Goal: Task Accomplishment & Management: Manage account settings

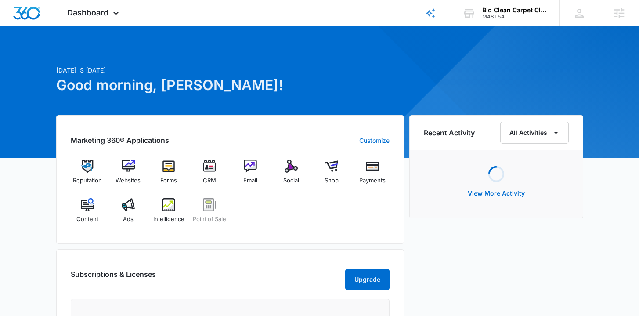
scroll to position [94, 0]
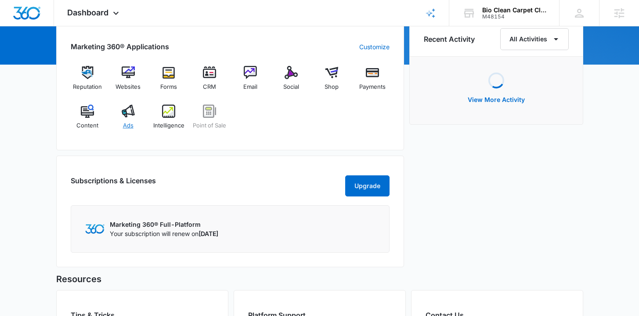
click at [138, 121] on div "Ads" at bounding box center [128, 121] width 34 height 32
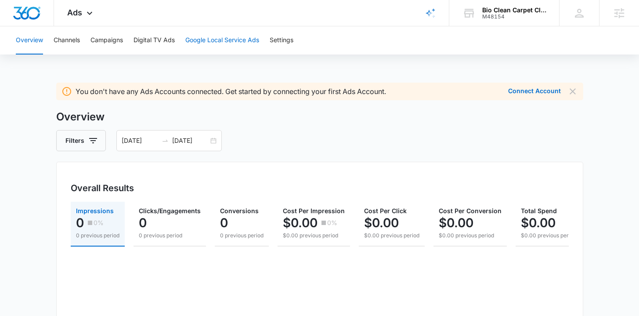
click at [207, 46] on button "Google Local Service Ads" at bounding box center [222, 40] width 74 height 28
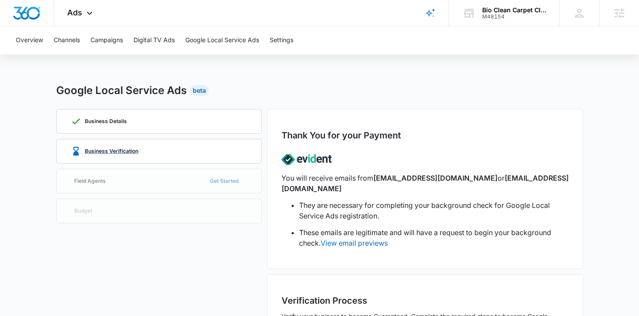
click at [140, 154] on div "Business Verification" at bounding box center [159, 151] width 177 height 24
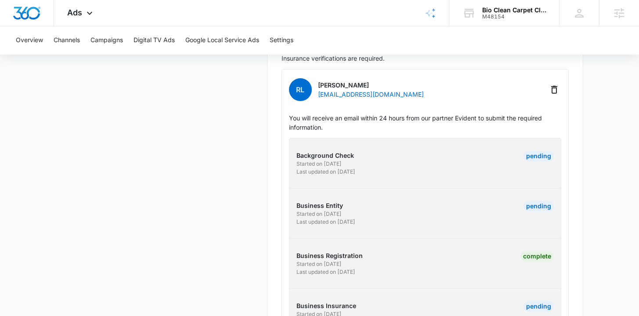
scroll to position [312, 0]
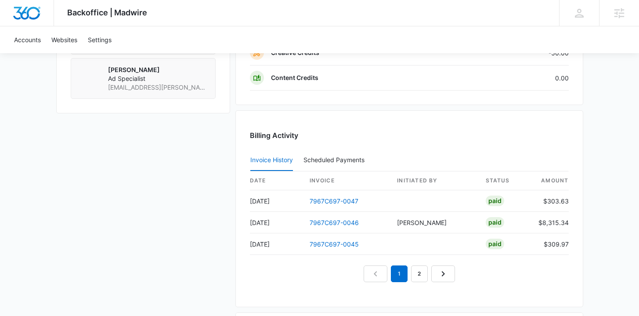
scroll to position [829, 0]
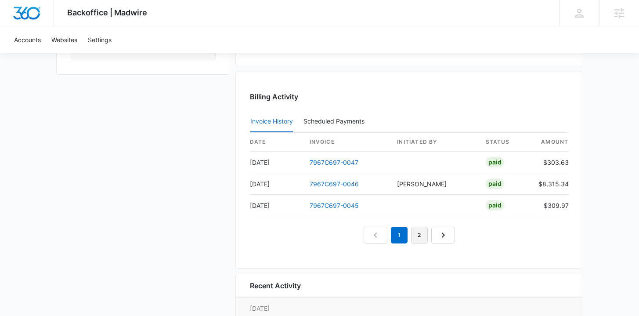
click at [424, 242] on link "2" at bounding box center [419, 235] width 17 height 17
click at [431, 236] on link "3" at bounding box center [429, 235] width 17 height 17
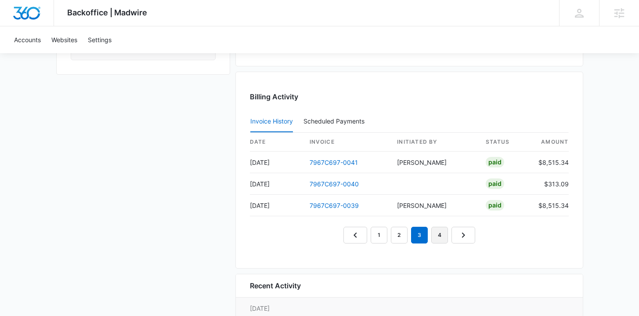
click at [443, 235] on link "4" at bounding box center [439, 235] width 17 height 17
click at [407, 235] on link "3" at bounding box center [409, 235] width 17 height 17
click at [392, 235] on link "2" at bounding box center [389, 235] width 17 height 17
click at [371, 235] on link "1" at bounding box center [369, 235] width 17 height 17
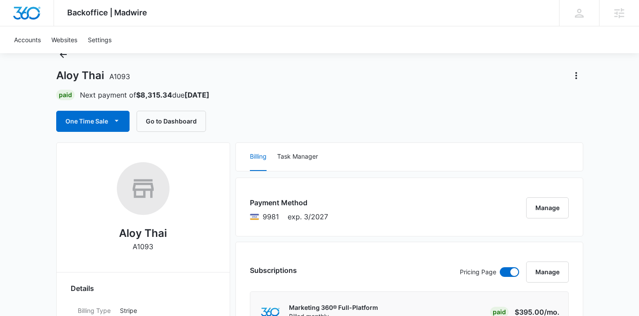
scroll to position [0, 0]
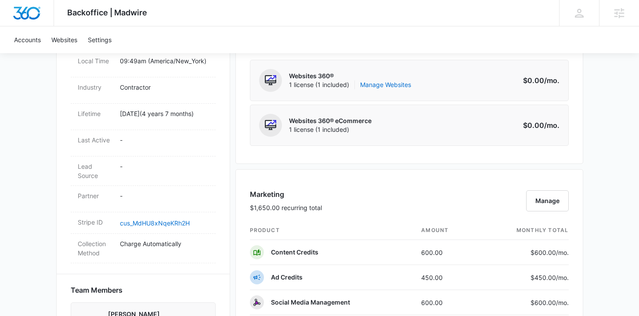
scroll to position [431, 0]
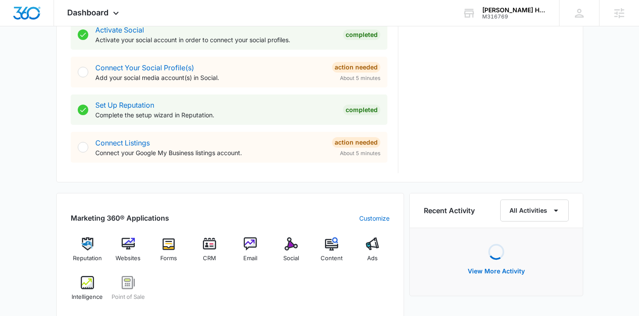
scroll to position [387, 0]
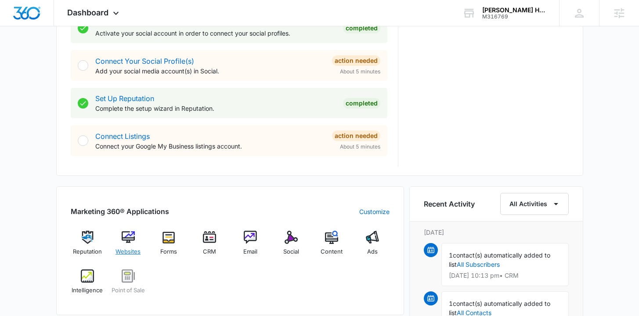
click at [131, 241] on img at bounding box center [128, 237] width 13 height 13
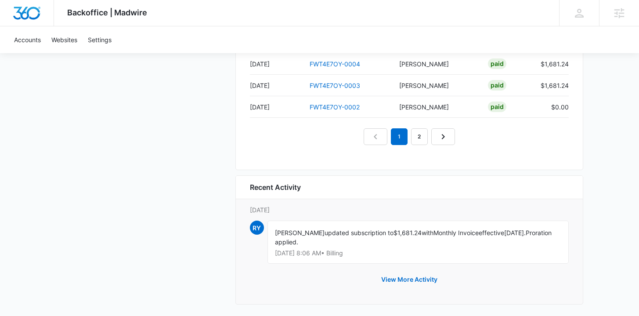
scroll to position [974, 0]
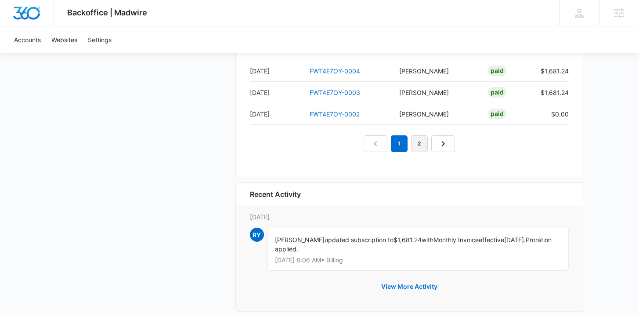
click at [413, 149] on link "2" at bounding box center [419, 143] width 17 height 17
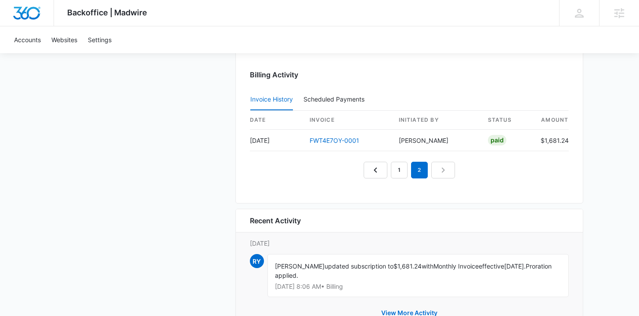
scroll to position [901, 0]
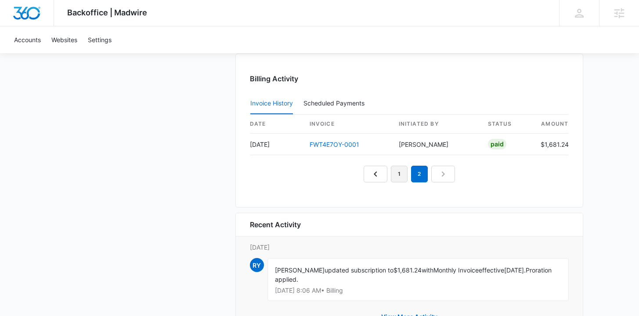
click at [396, 177] on link "1" at bounding box center [399, 174] width 17 height 17
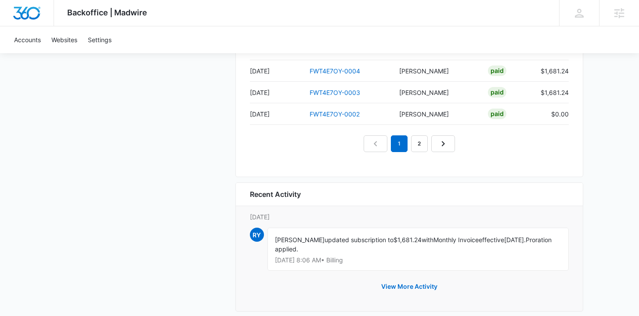
scroll to position [965, 0]
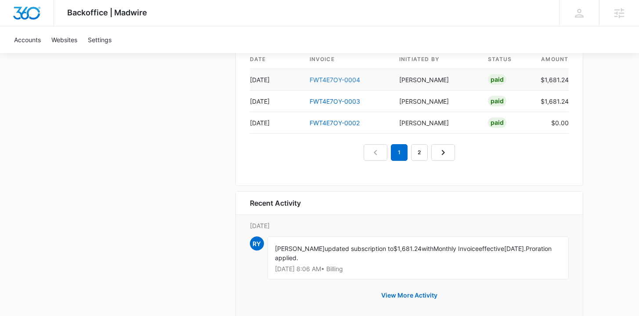
click at [323, 76] on link "FWT4E7OY-0004" at bounding box center [335, 79] width 51 height 7
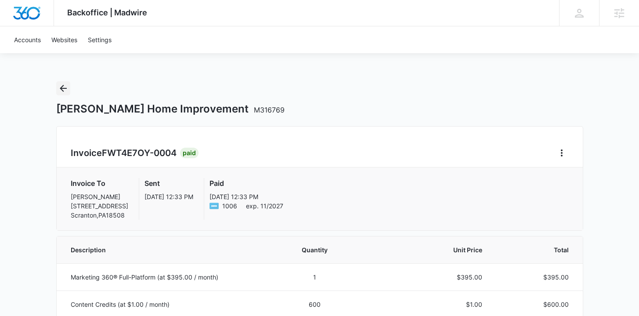
click at [65, 89] on icon "Back" at bounding box center [63, 88] width 11 height 11
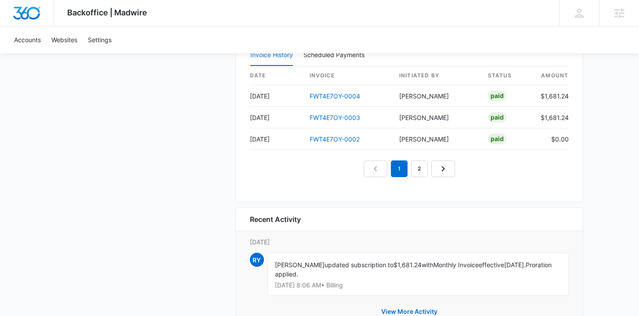
scroll to position [949, 0]
click at [337, 94] on link "FWT4E7OY-0004" at bounding box center [335, 95] width 51 height 7
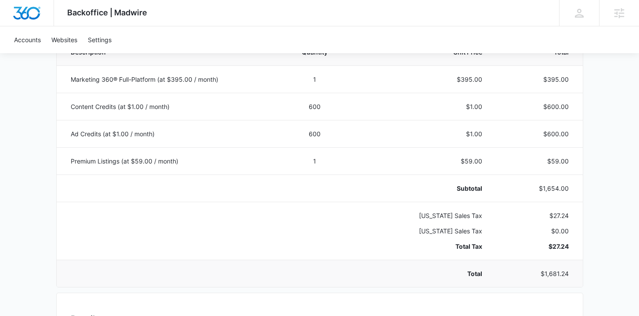
scroll to position [193, 0]
